Goal: Obtain resource: Download file/media

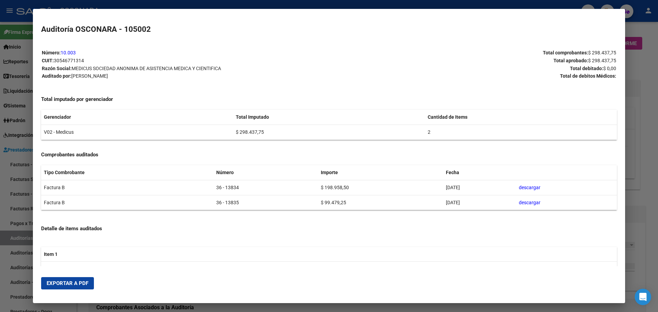
click at [8, 183] on div at bounding box center [329, 156] width 658 height 312
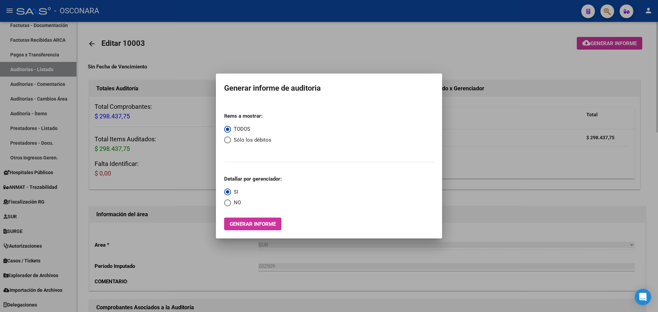
drag, startPoint x: 84, startPoint y: 169, endPoint x: 79, endPoint y: 169, distance: 4.5
click at [84, 169] on div at bounding box center [329, 156] width 658 height 312
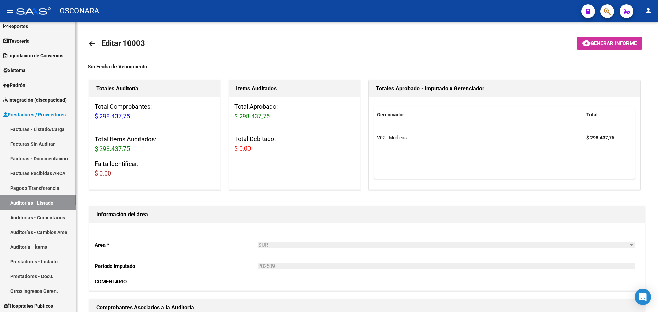
scroll to position [0, 0]
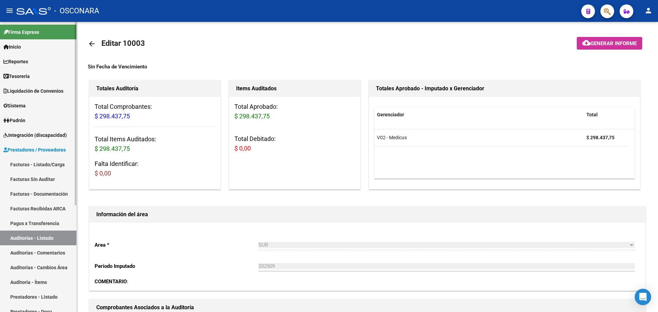
click at [27, 150] on span "Prestadores / Proveedores" at bounding box center [34, 150] width 62 height 8
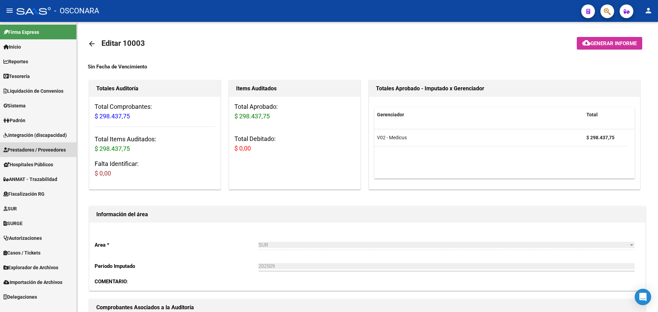
click at [31, 148] on span "Prestadores / Proveedores" at bounding box center [34, 150] width 62 height 8
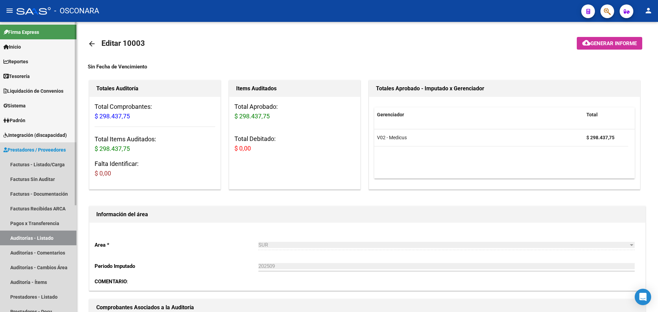
click at [28, 234] on link "Auditorías - Listado" at bounding box center [38, 238] width 76 height 15
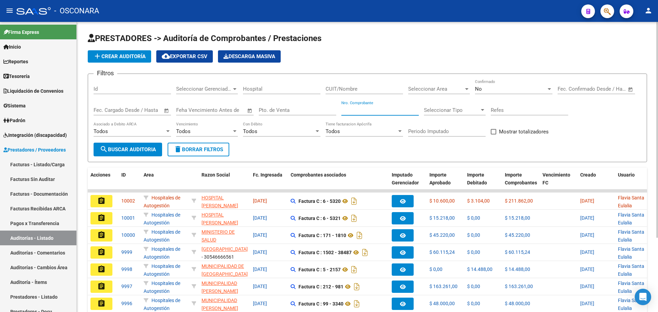
click at [380, 112] on input "Nro. Comprobante" at bounding box center [379, 110] width 77 height 6
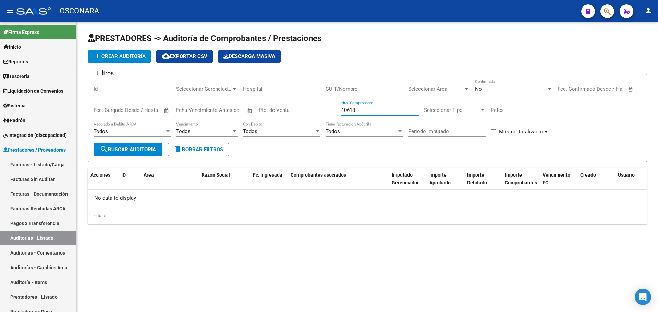
type input "10618"
click at [481, 88] on span "No" at bounding box center [478, 89] width 7 height 6
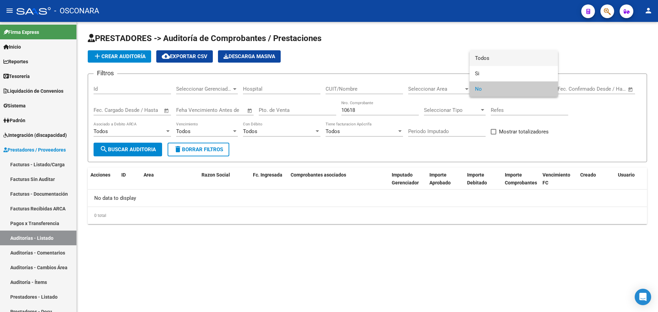
click at [506, 59] on span "Todos" at bounding box center [513, 58] width 77 height 15
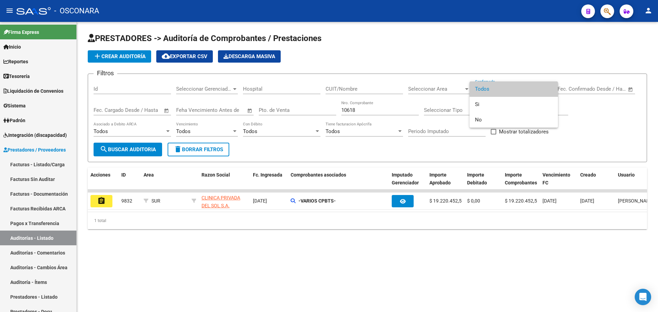
click at [292, 218] on div at bounding box center [329, 156] width 658 height 312
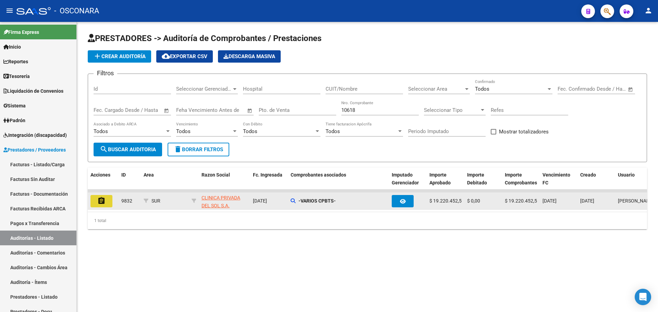
click at [107, 201] on button "assignment" at bounding box center [101, 201] width 22 height 12
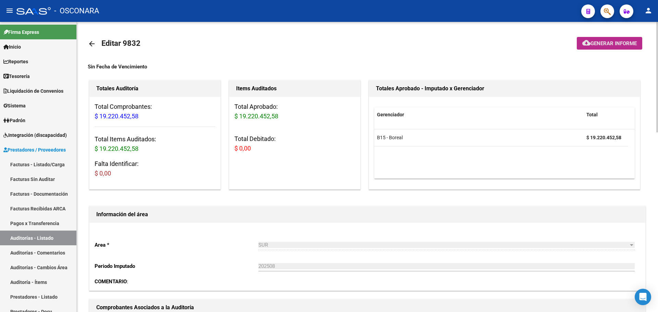
click at [585, 47] on button "cloud_download Generar informe" at bounding box center [609, 43] width 65 height 13
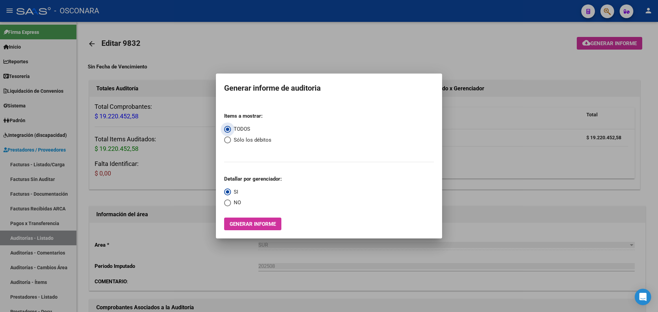
click at [251, 226] on span "Generar informe" at bounding box center [253, 224] width 46 height 6
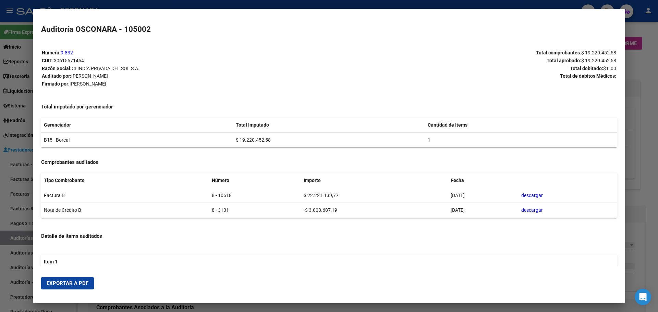
drag, startPoint x: 66, startPoint y: 290, endPoint x: 65, endPoint y: 283, distance: 7.6
click at [65, 287] on mat-dialog-actions "Exportar a PDF" at bounding box center [329, 283] width 576 height 23
click at [65, 283] on span "Exportar a PDF" at bounding box center [68, 284] width 42 height 6
drag, startPoint x: 2, startPoint y: 114, endPoint x: 36, endPoint y: 121, distance: 33.9
click at [3, 114] on div at bounding box center [329, 156] width 658 height 312
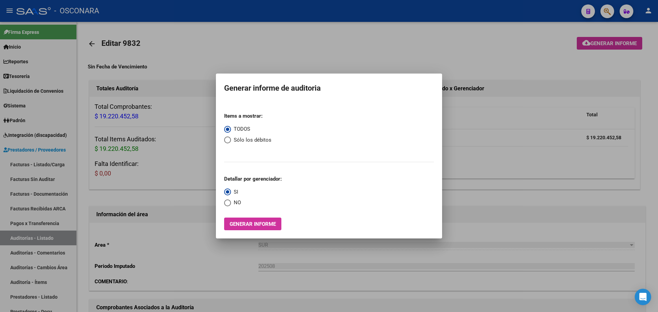
click at [211, 210] on div at bounding box center [329, 156] width 658 height 312
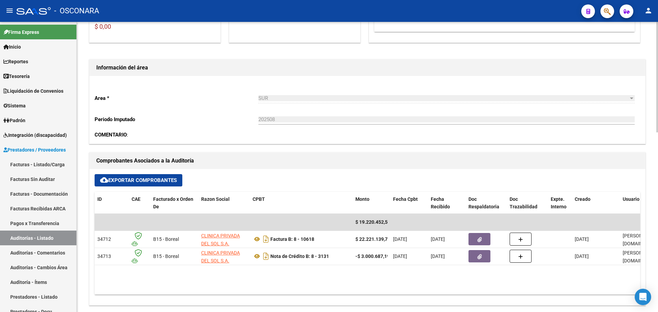
scroll to position [171, 0]
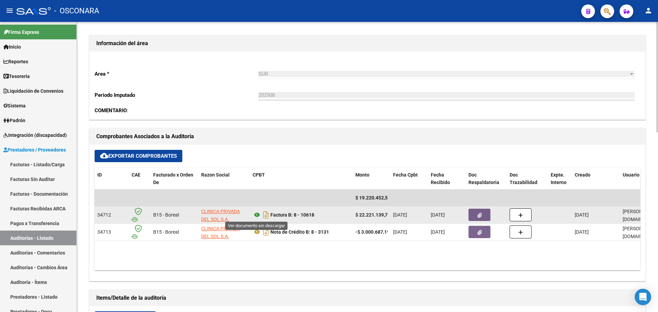
click at [257, 217] on icon at bounding box center [257, 215] width 9 height 8
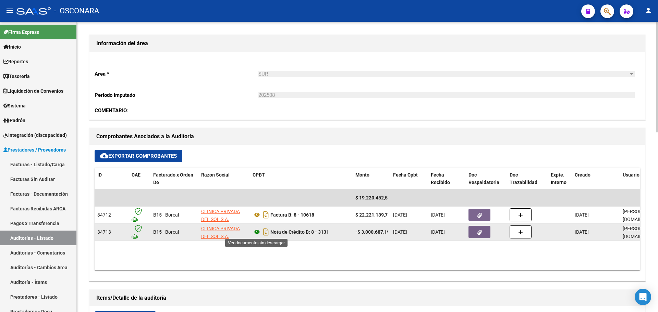
click at [257, 233] on icon at bounding box center [257, 232] width 9 height 8
